Goal: Information Seeking & Learning: Learn about a topic

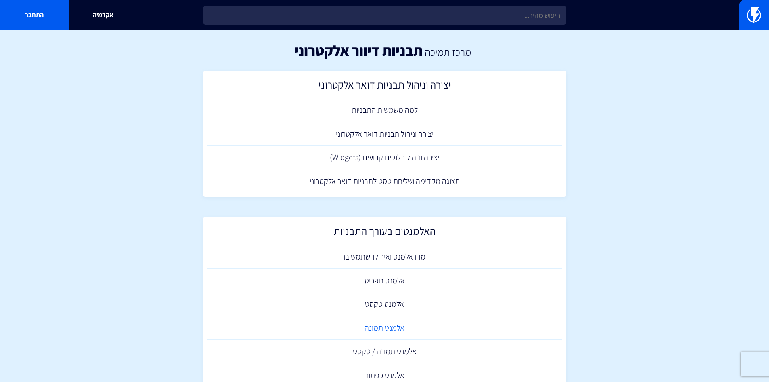
click at [394, 320] on link "אלמנט תמונה" at bounding box center [384, 328] width 355 height 24
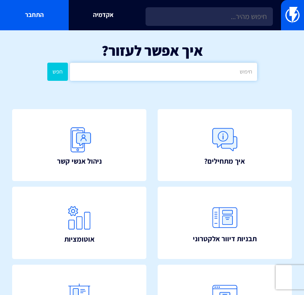
click at [199, 73] on input "text" at bounding box center [163, 72] width 187 height 18
type input "פייסבוק"
click at [47, 63] on button "חפש" at bounding box center [57, 72] width 21 height 18
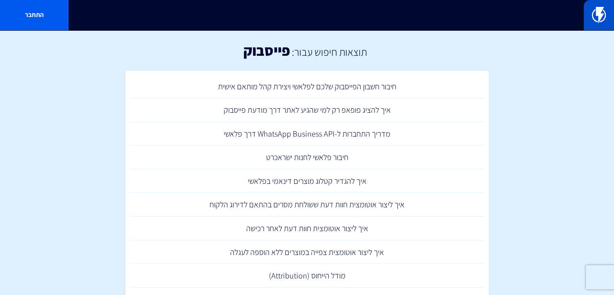
click at [303, 12] on img at bounding box center [599, 15] width 14 height 16
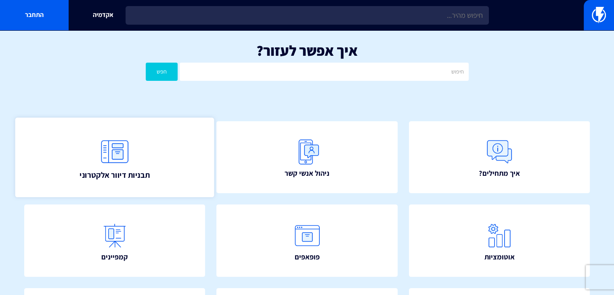
click at [127, 155] on img at bounding box center [115, 152] width 36 height 36
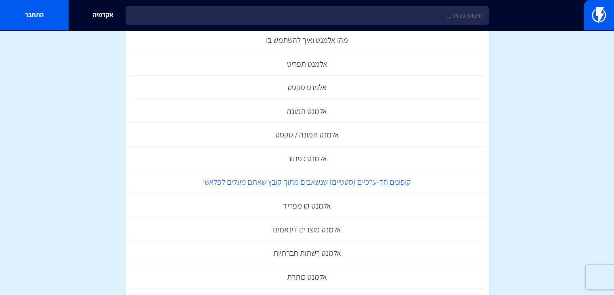
scroll to position [242, 0]
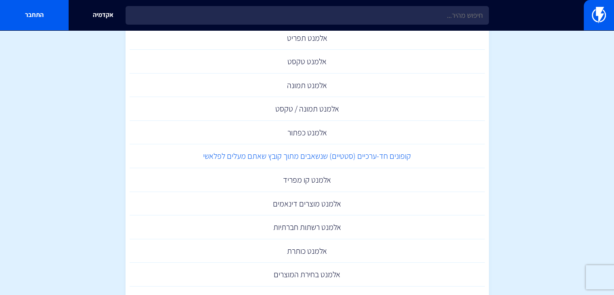
click at [312, 229] on link "אלמנט רשתות חברתיות" at bounding box center [307, 227] width 355 height 24
